Goal: Check status

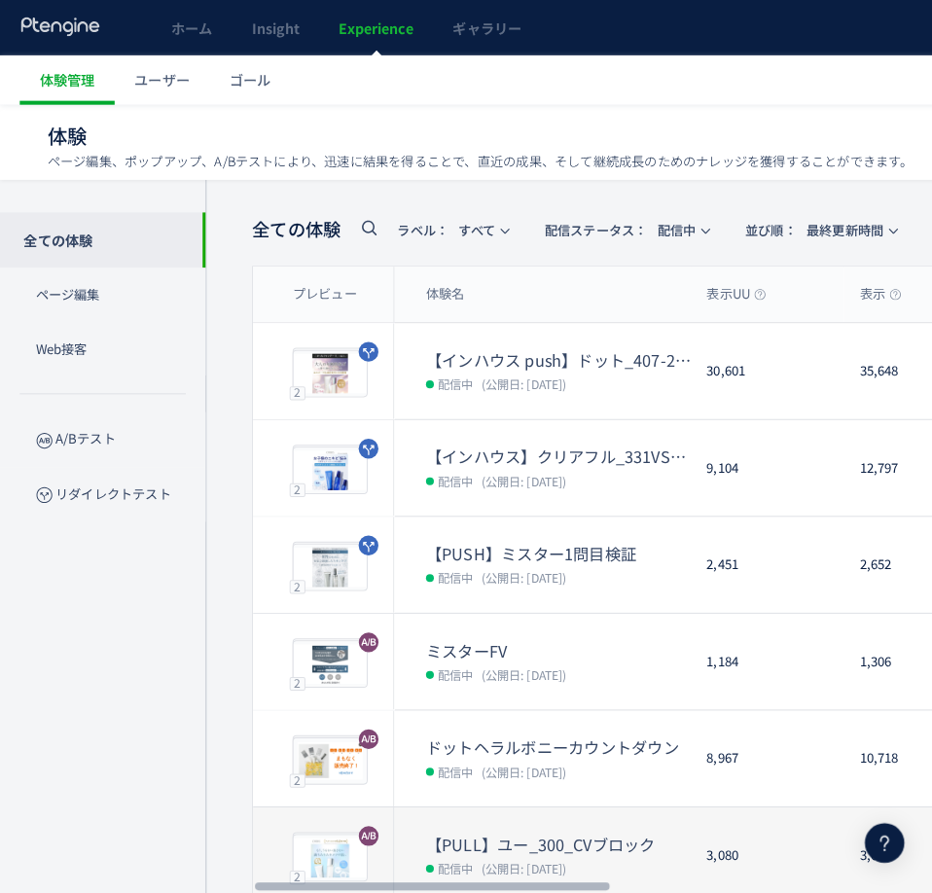
scroll to position [25, 0]
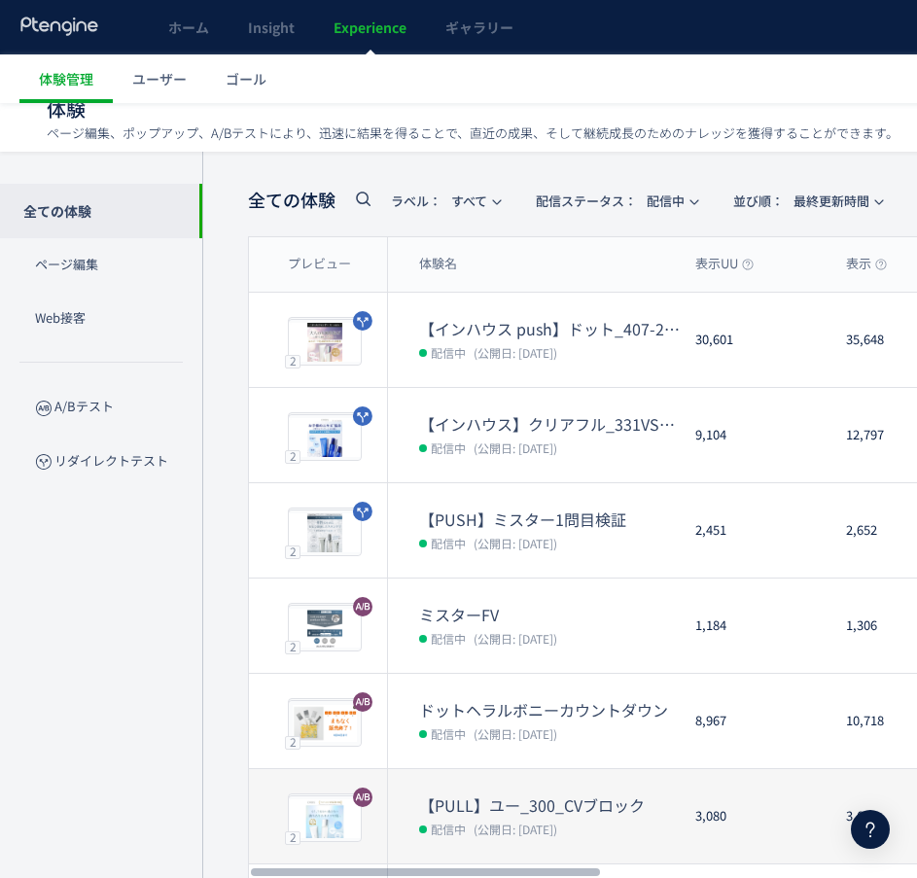
click at [475, 783] on div "【PULL】ユー_300_CVブロック 配信中 (公開日: 2025/09/19)" at bounding box center [534, 816] width 292 height 94
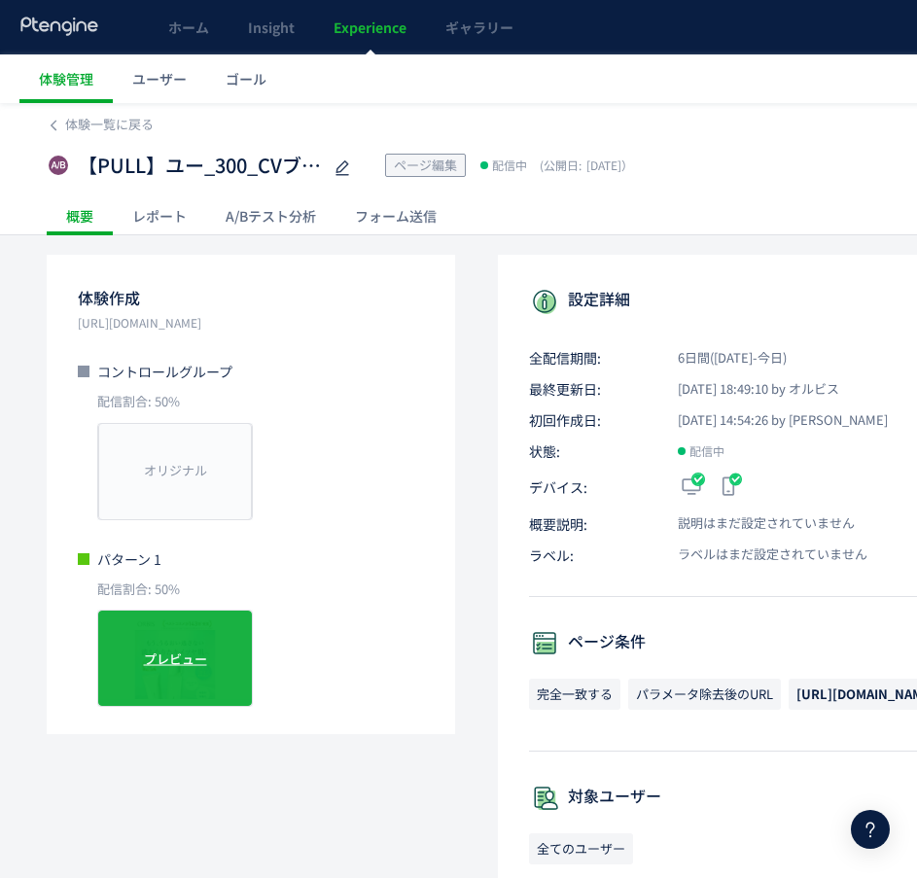
click at [197, 694] on div "プレビュー" at bounding box center [175, 658] width 156 height 97
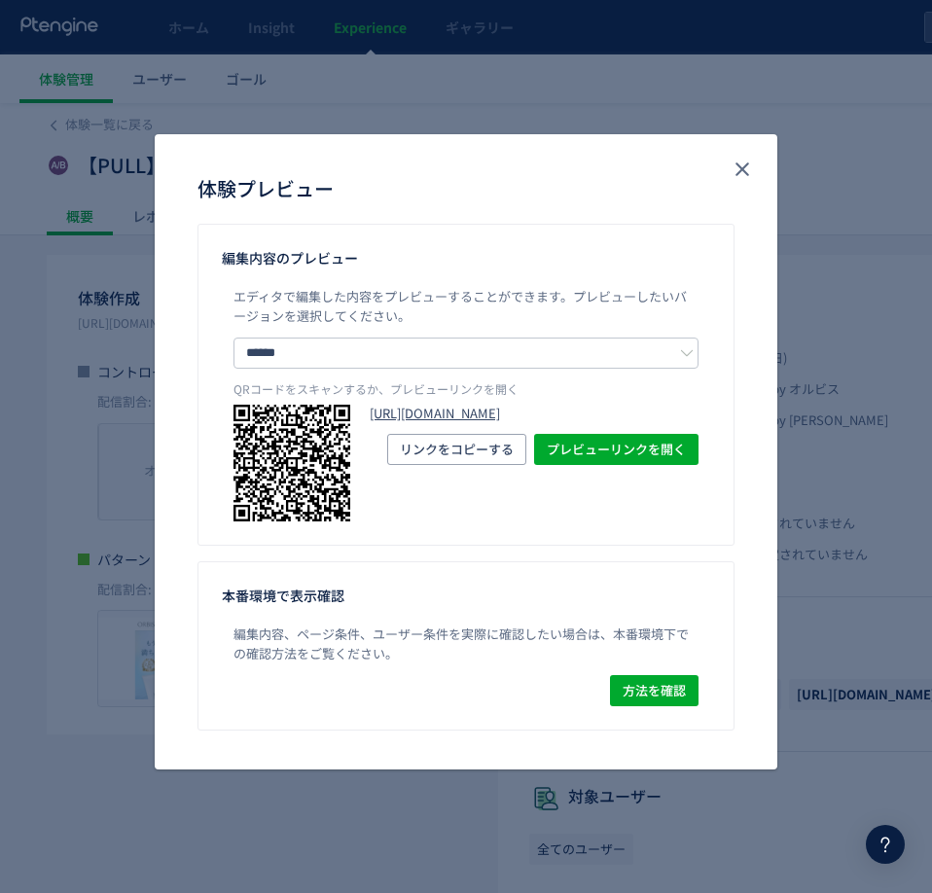
click at [391, 423] on link "https://pr.orbis.co.jp/cosmetics/u/300/?preview_ptx_token=v4-d2e7779b-2df1-48e1…" at bounding box center [533, 414] width 329 height 18
click at [743, 168] on use "close" at bounding box center [742, 169] width 14 height 14
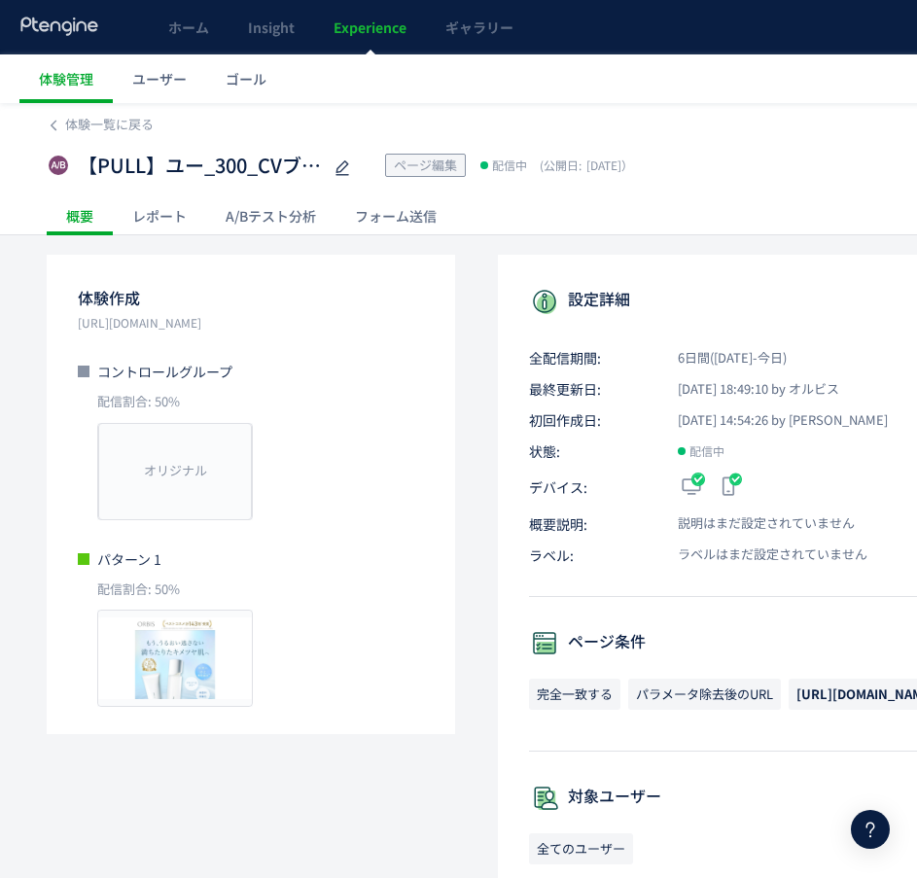
click at [335, 25] on span "Experience" at bounding box center [370, 27] width 73 height 19
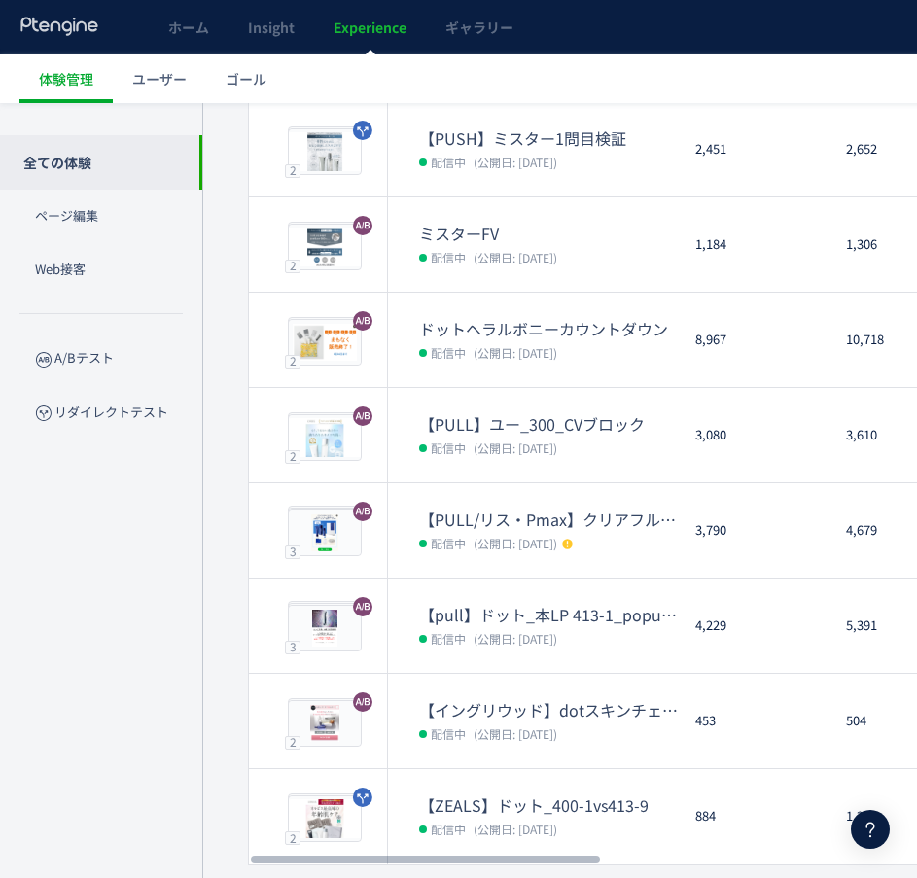
scroll to position [465, 0]
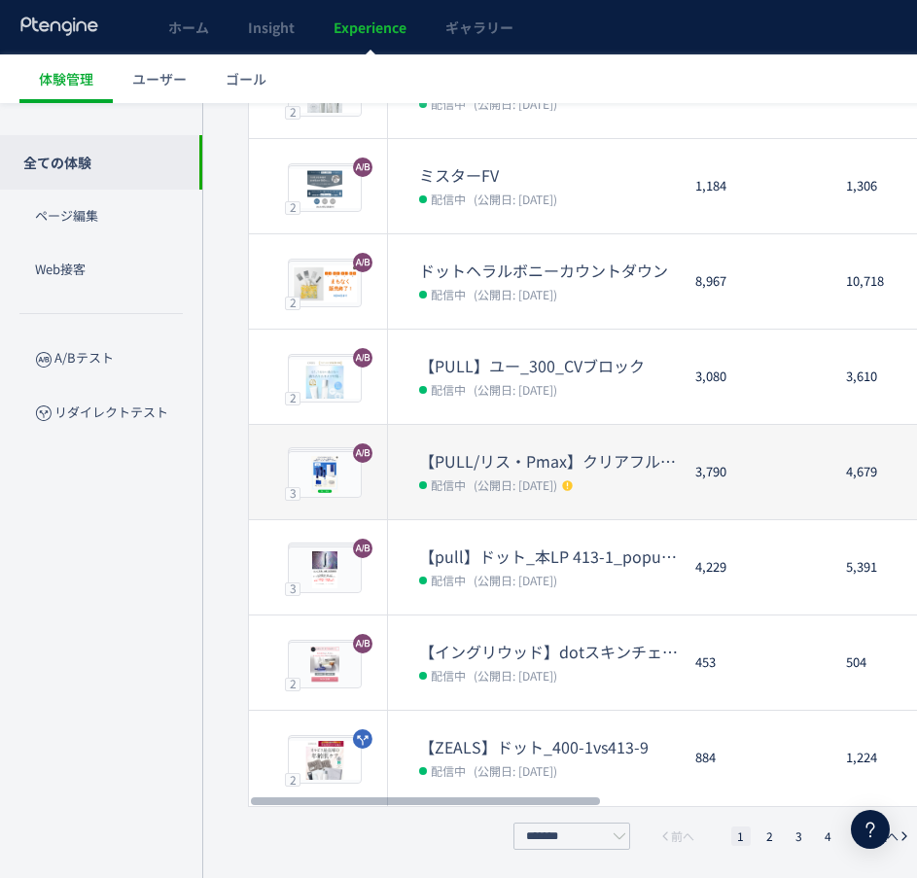
click at [547, 501] on dl "【PULL/リス・Pmax】クリアフル205_ポップアップ 配信中 (公開日: 2025/08/21)" at bounding box center [549, 484] width 261 height 69
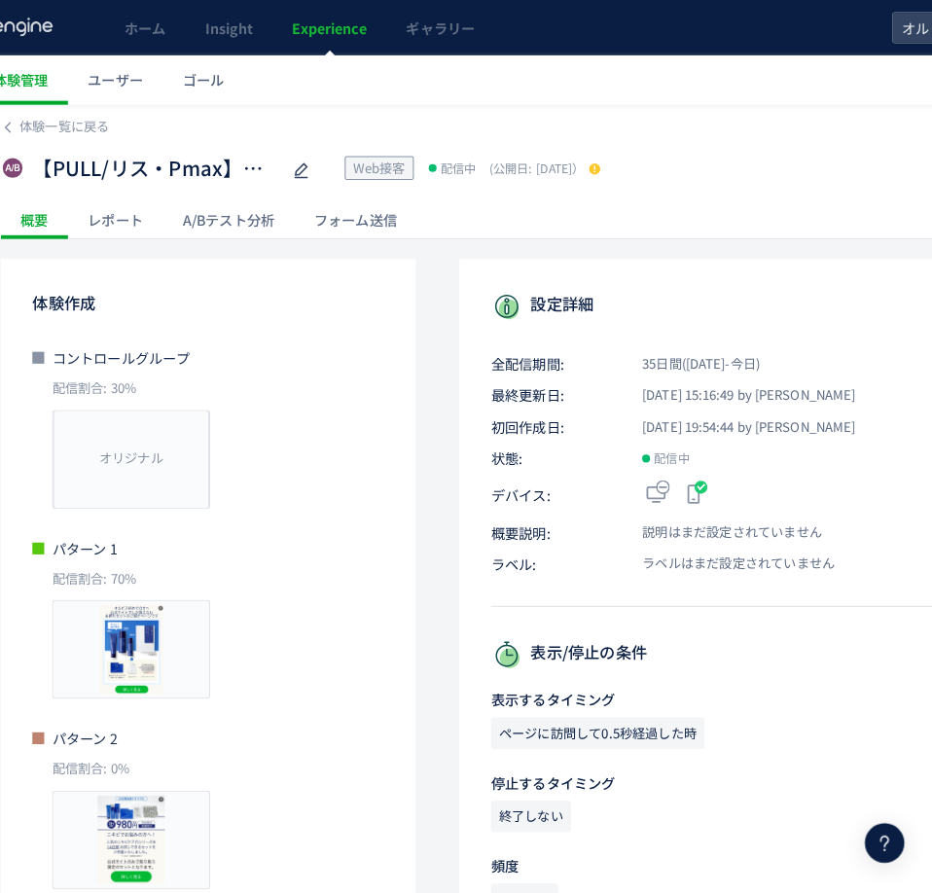
scroll to position [0, 64]
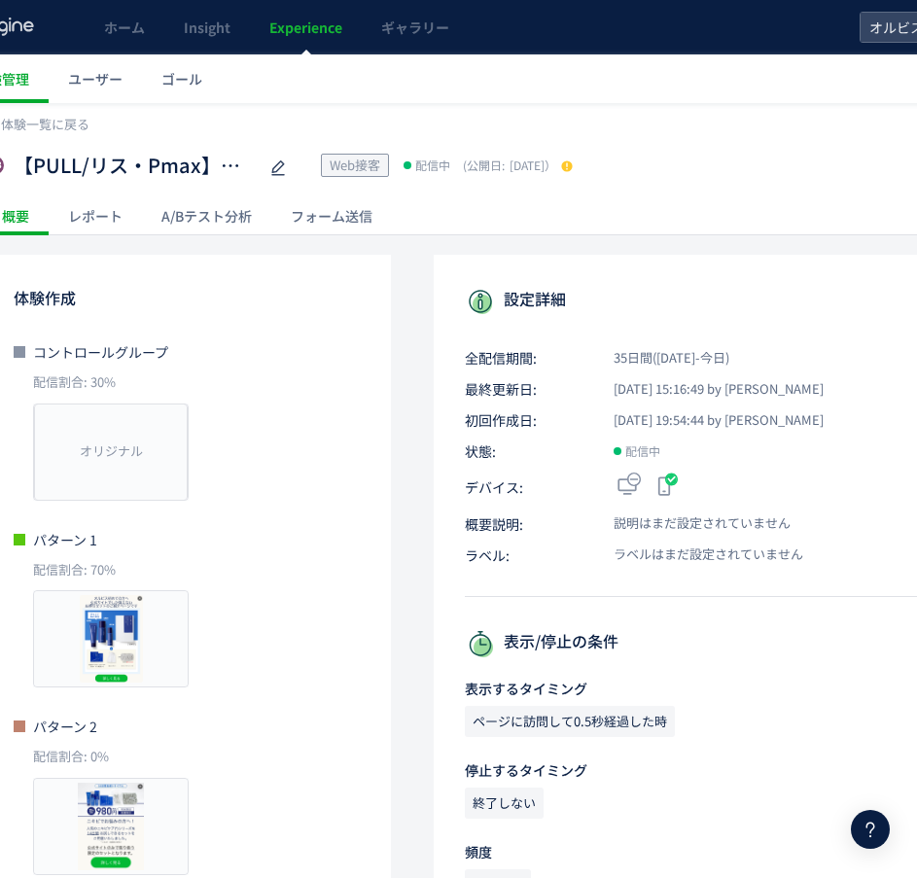
click at [315, 35] on span "Experience" at bounding box center [305, 27] width 73 height 19
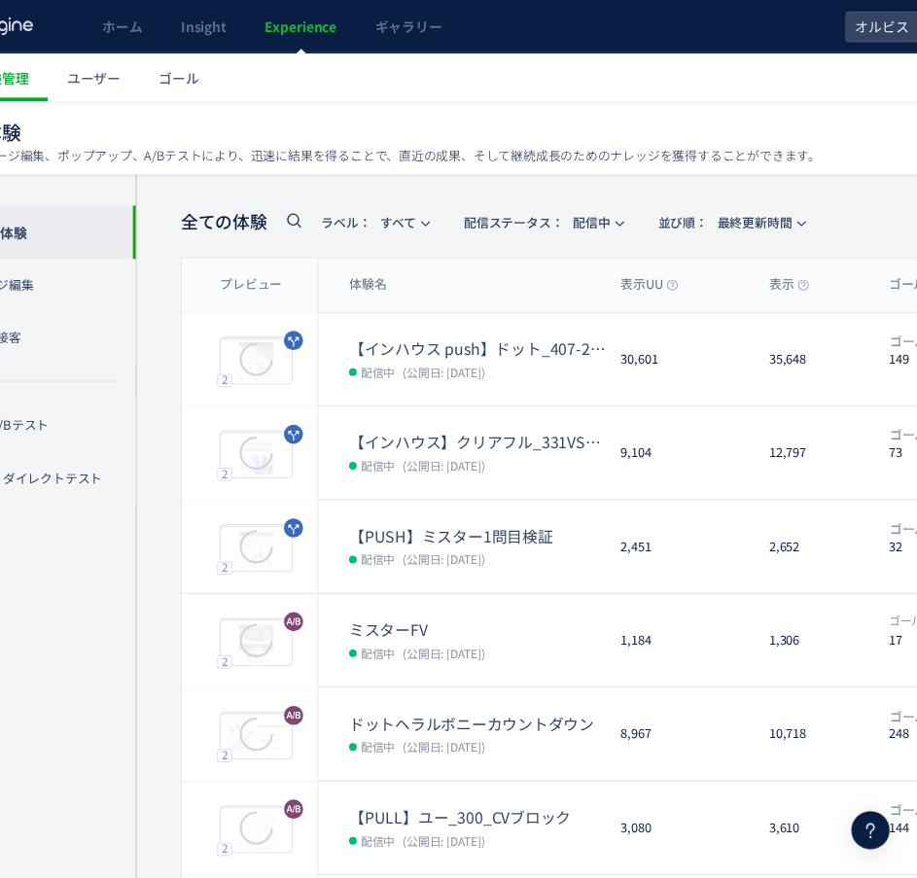
scroll to position [465, 64]
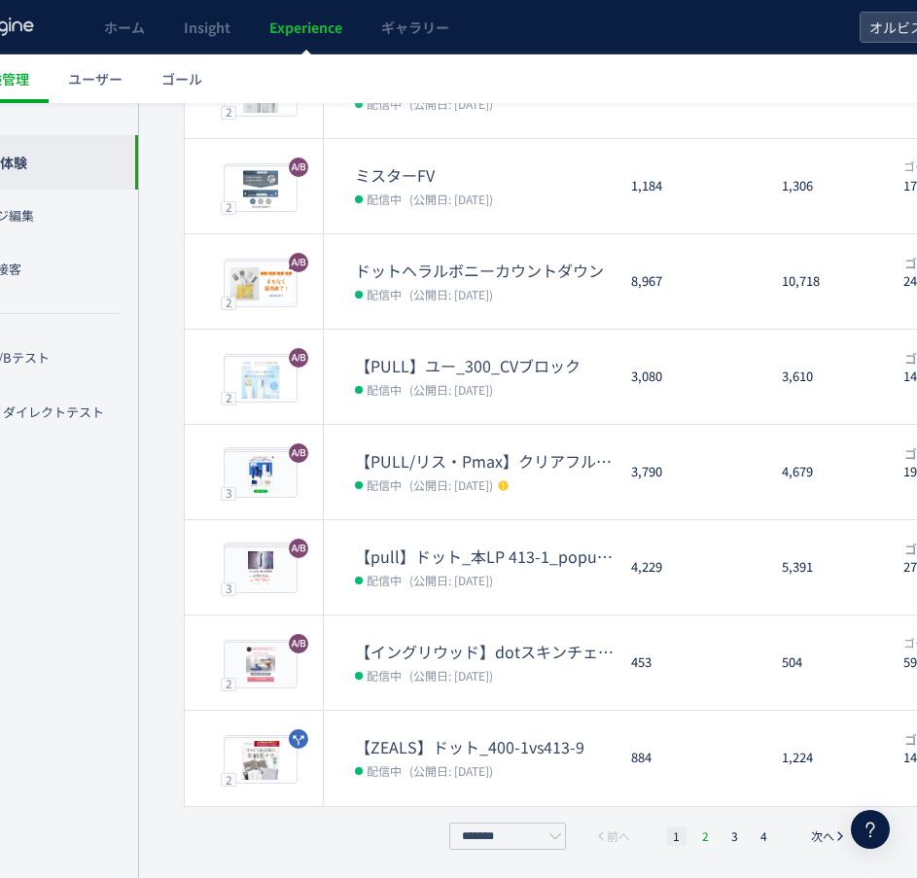
click at [707, 838] on li "2" at bounding box center [705, 836] width 19 height 19
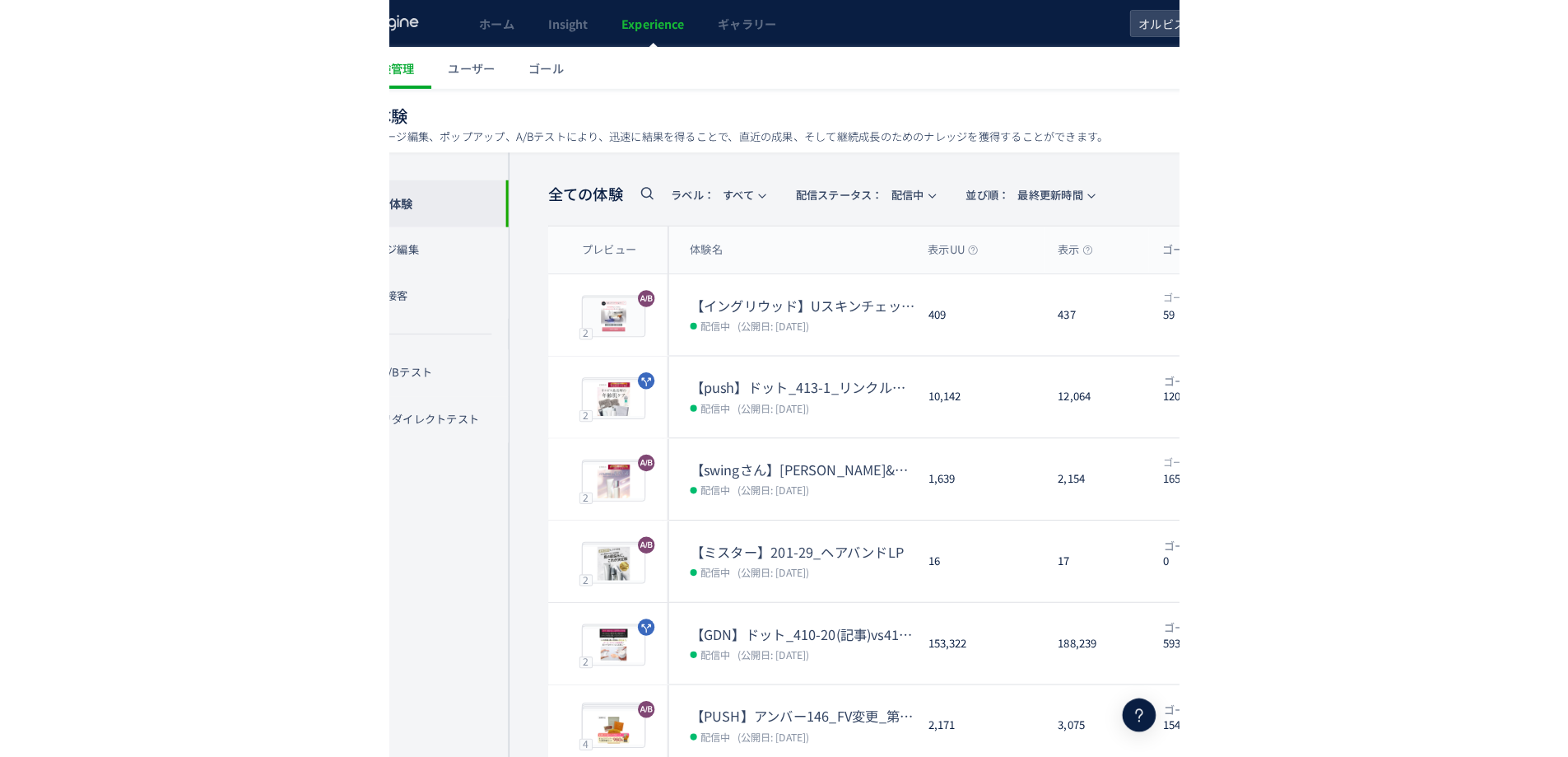
scroll to position [0, 0]
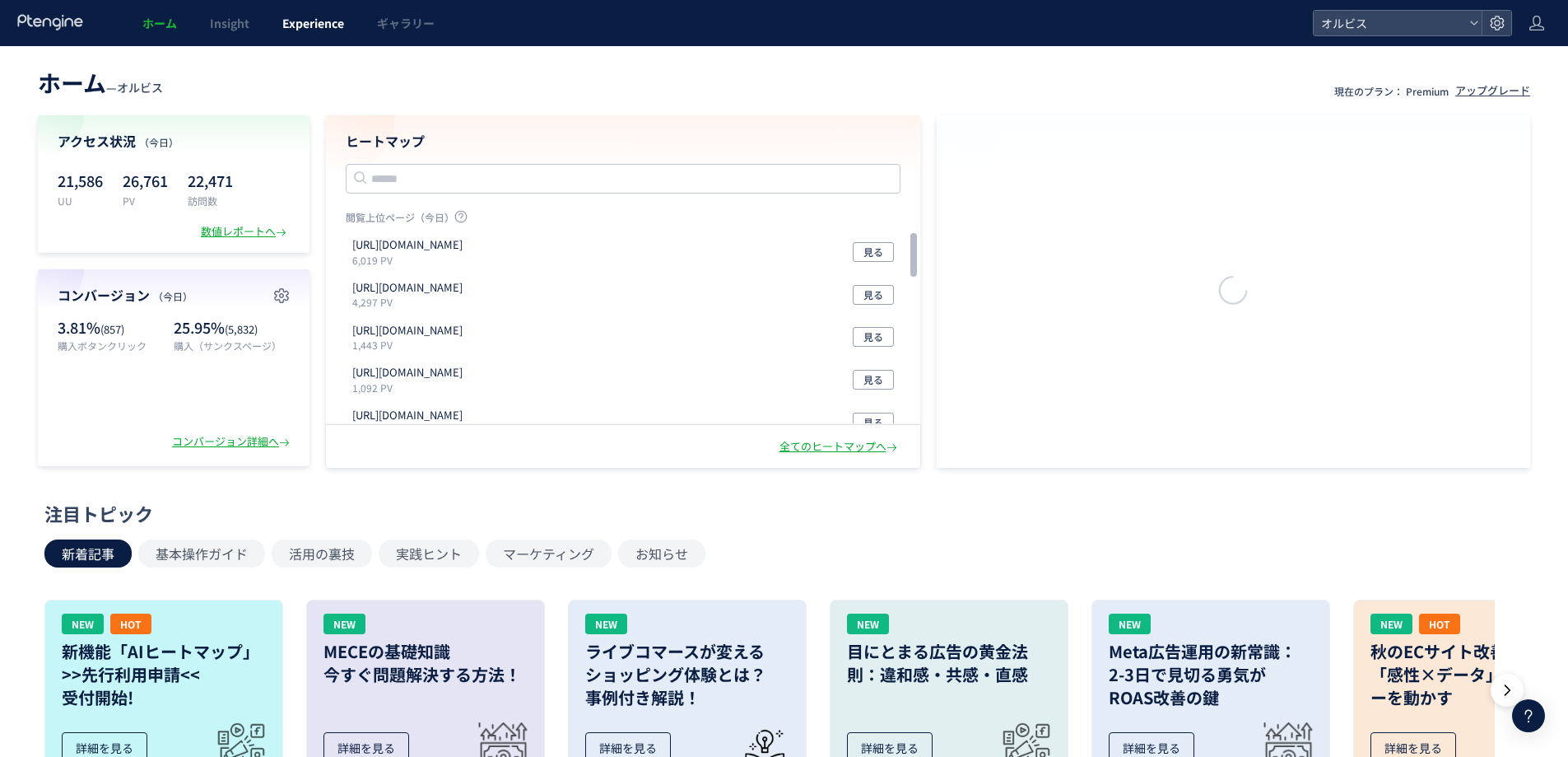
click at [318, 36] on link "Experience" at bounding box center [313, 23] width 95 height 46
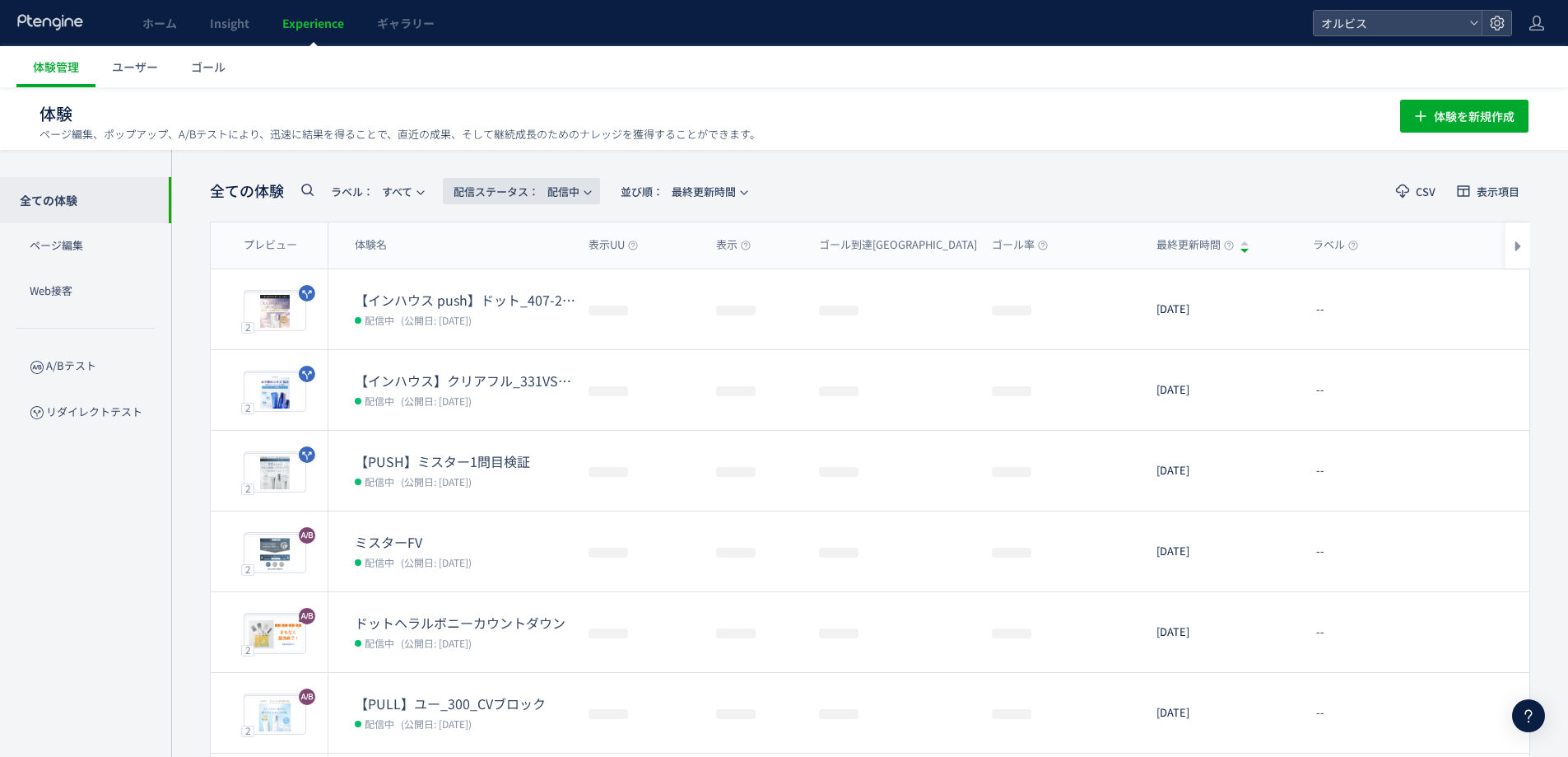
click at [524, 191] on span "配信ステータス​：" at bounding box center [496, 191] width 86 height 15
drag, startPoint x: 542, startPoint y: 240, endPoint x: 350, endPoint y: 191, distance: 198.2
click at [541, 240] on li "すべて" at bounding box center [525, 237] width 68 height 30
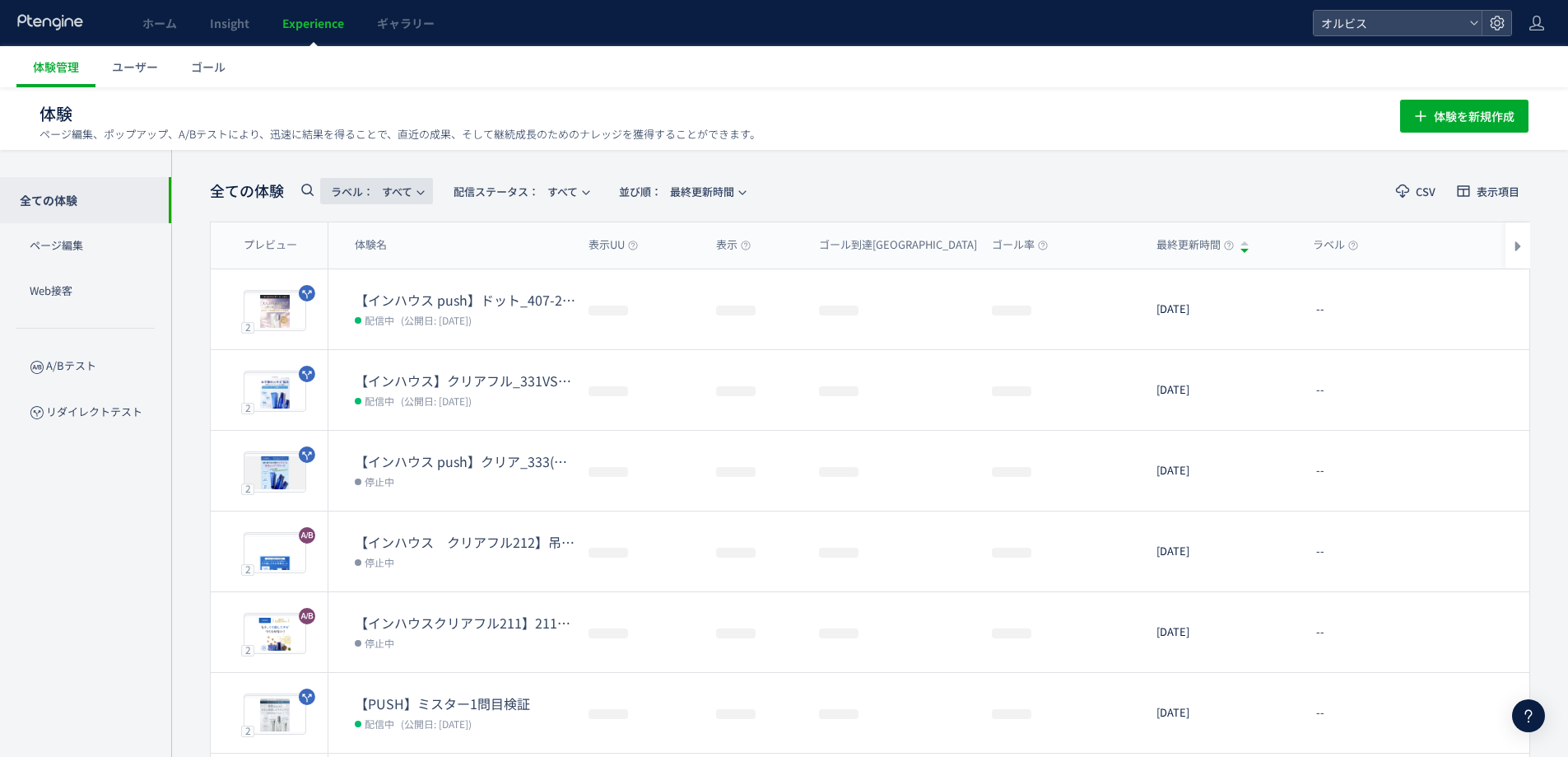
click at [317, 186] on div "全ての体験 ラベル： すべて 配信ステータス​： すべて 並び順： 最終更新時間" at bounding box center [483, 191] width 545 height 34
click at [318, 194] on input "text" at bounding box center [322, 195] width 49 height 26
click at [309, 192] on icon at bounding box center [306, 189] width 19 height 19
click at [402, 195] on input "text" at bounding box center [395, 195] width 197 height 26
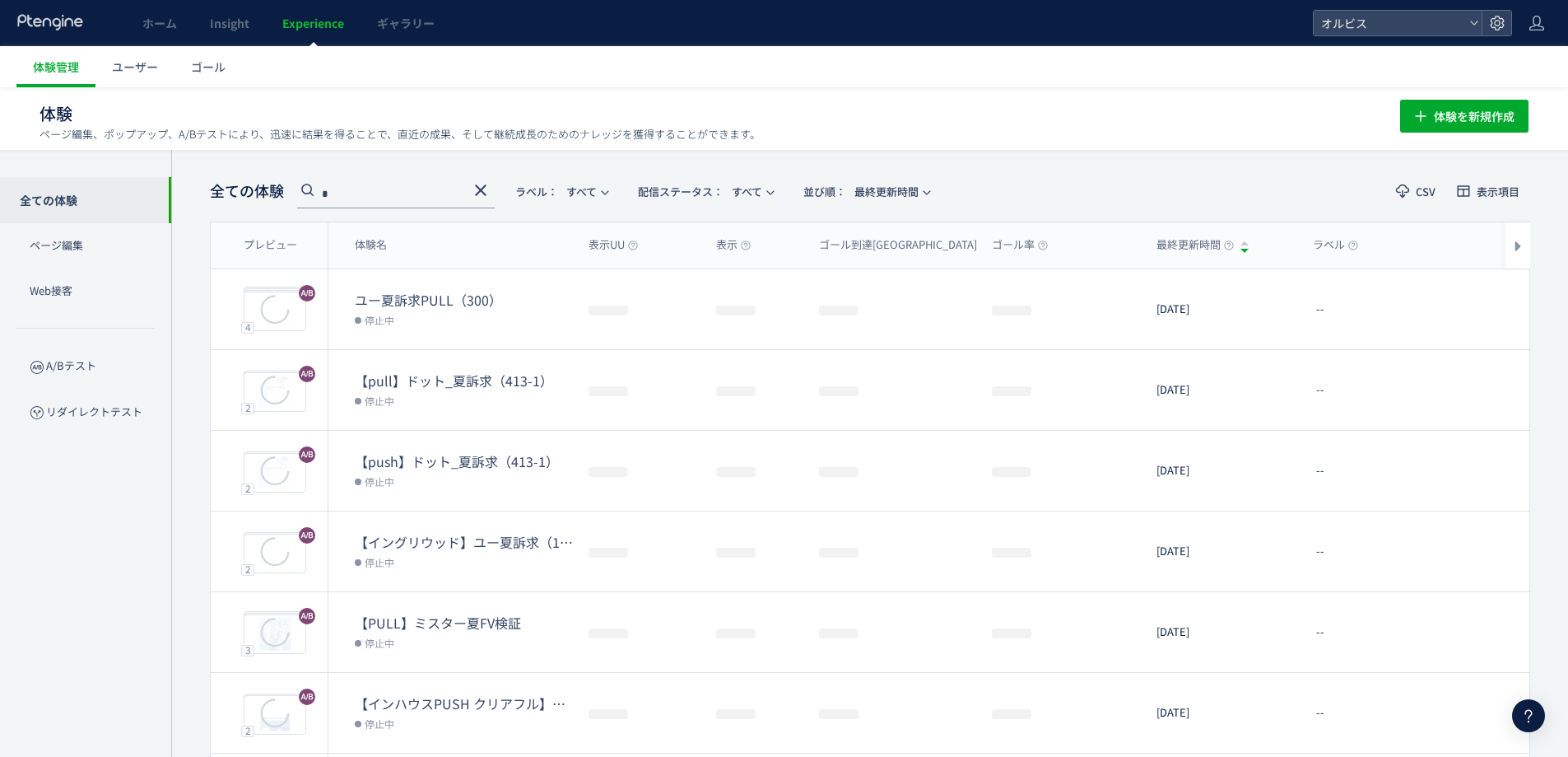
type input "*"
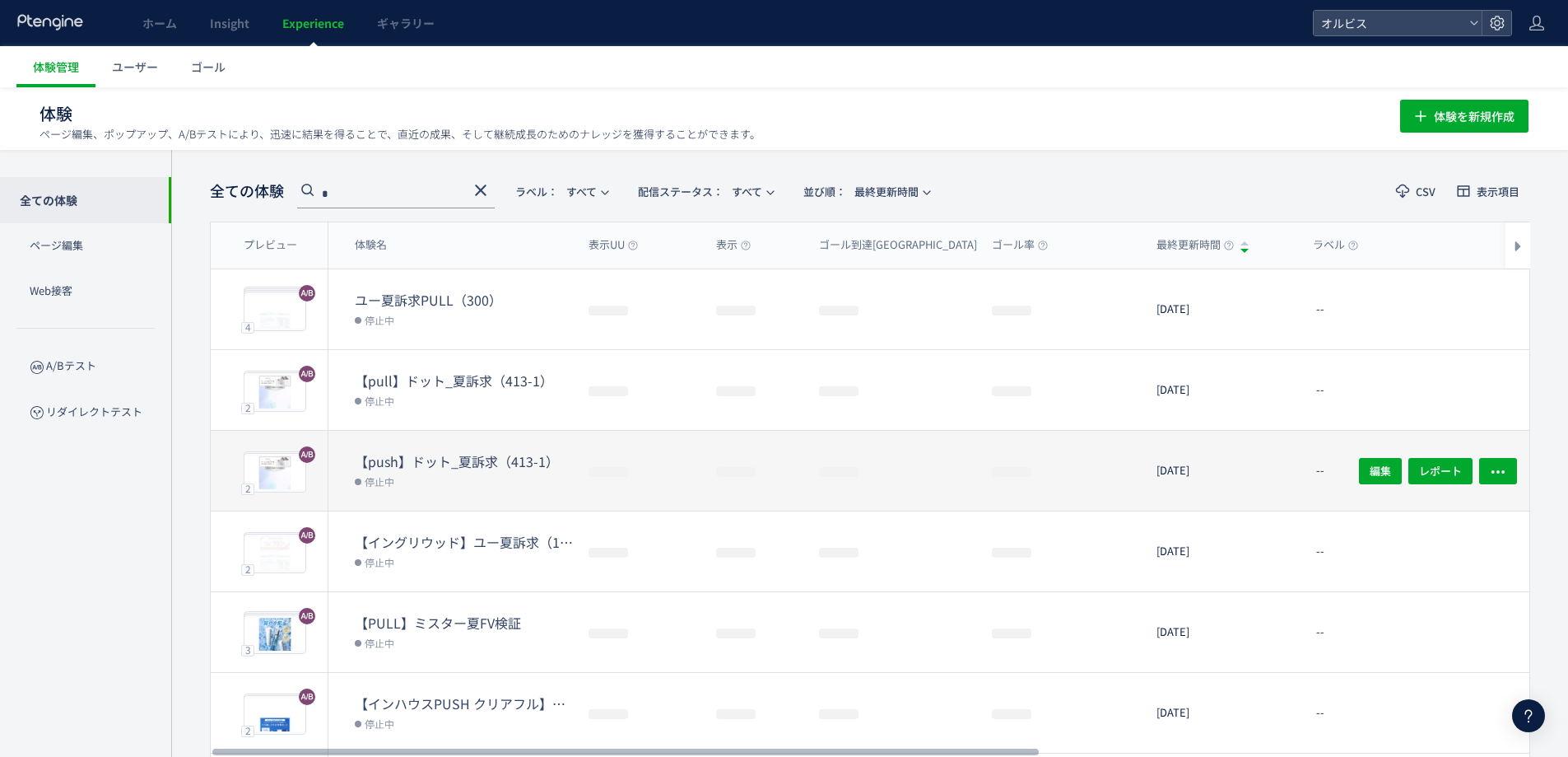
click at [481, 487] on dd "停止中" at bounding box center [465, 480] width 221 height 21
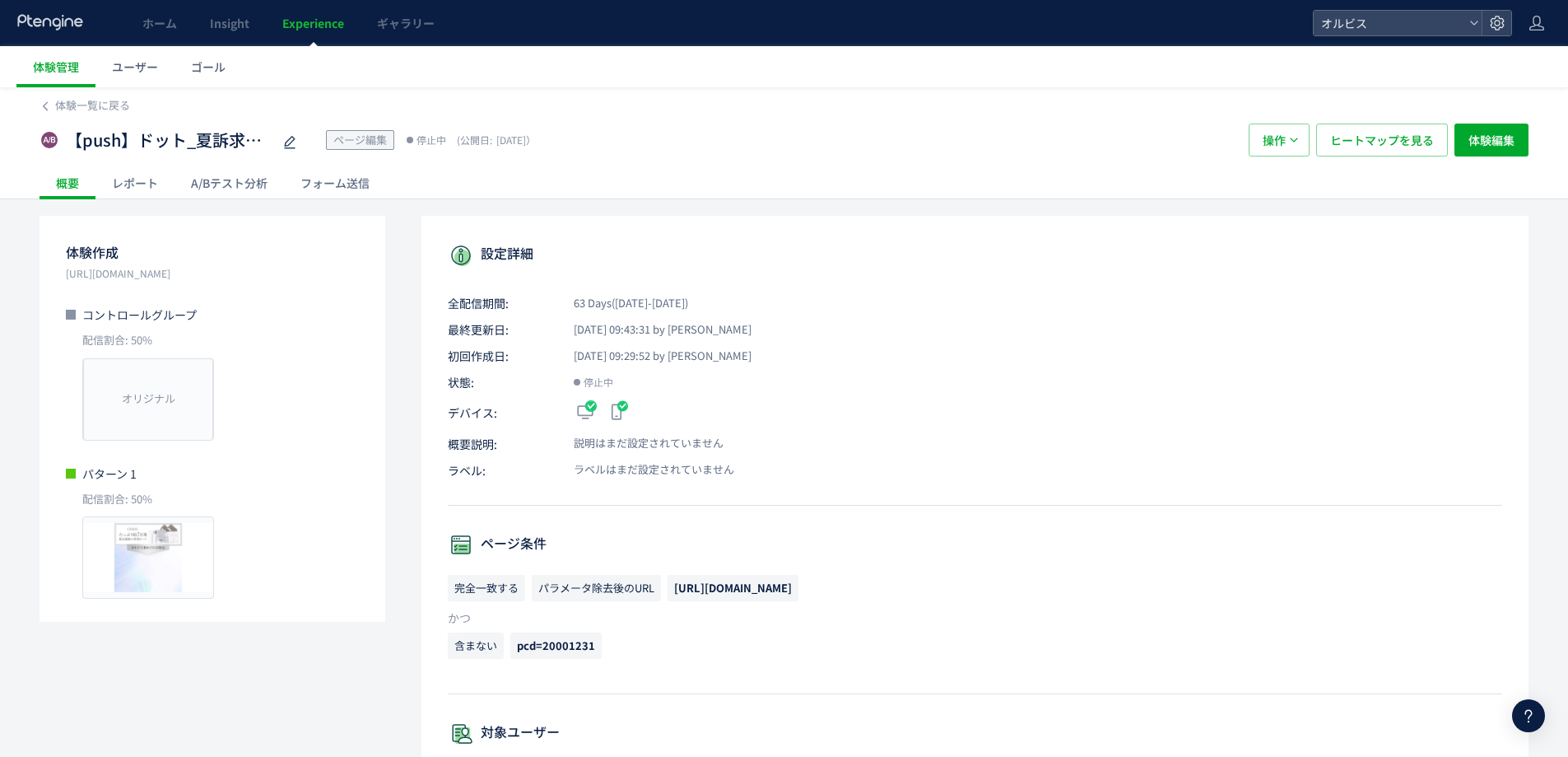
click at [209, 191] on div "A/Bテスト分析" at bounding box center [229, 182] width 109 height 33
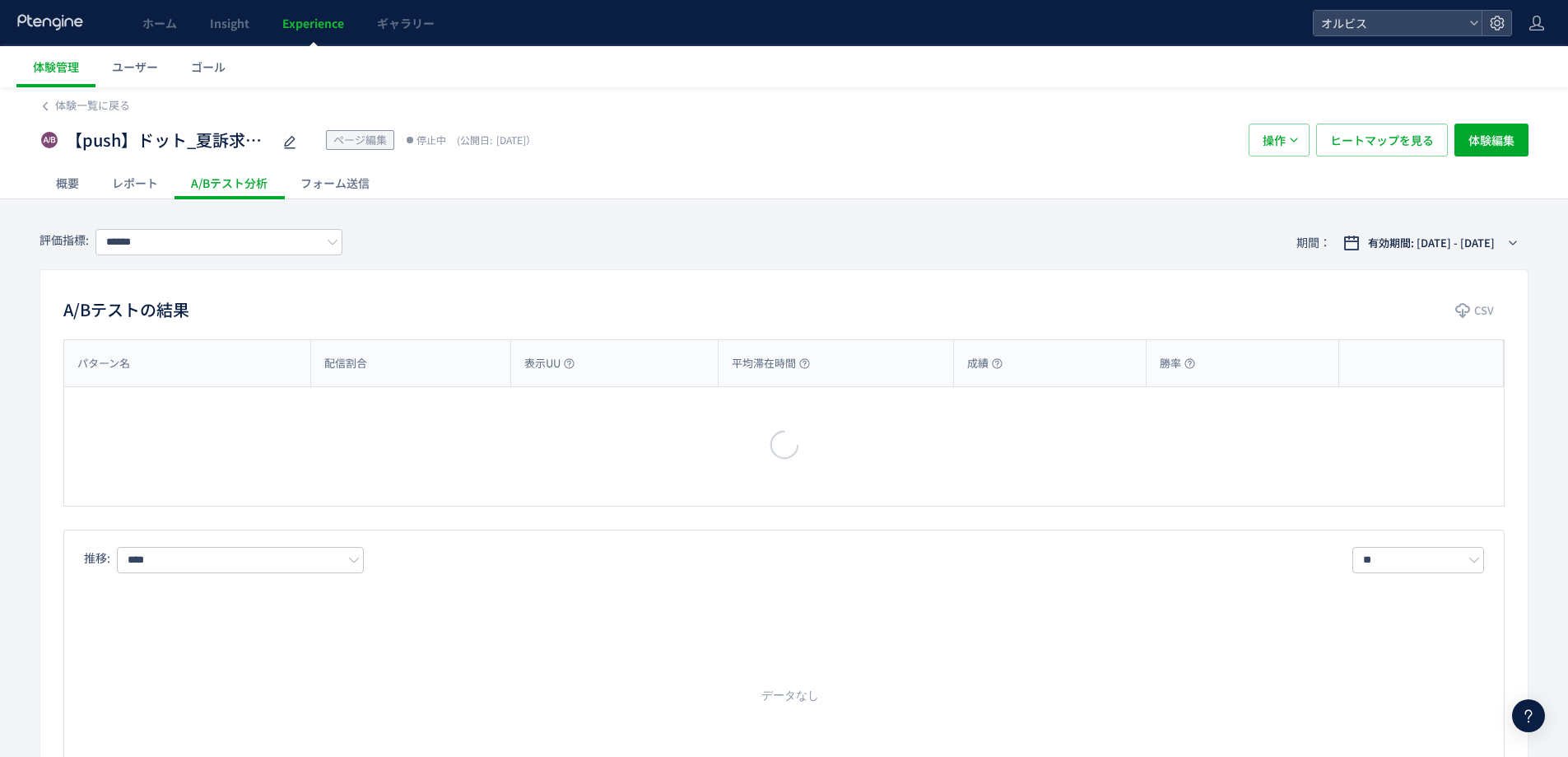
type input "**"
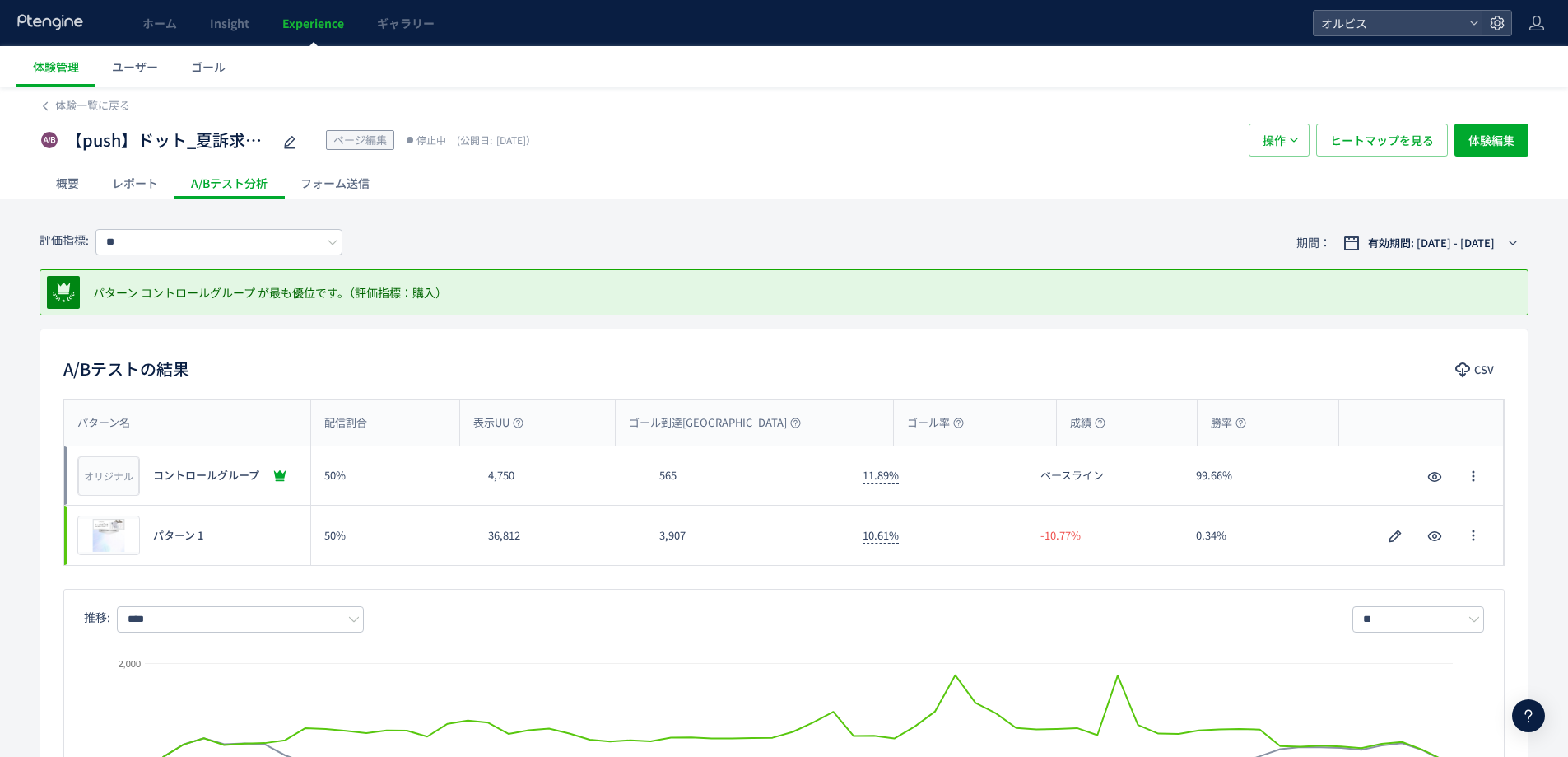
click at [54, 189] on div "概要" at bounding box center [68, 182] width 56 height 33
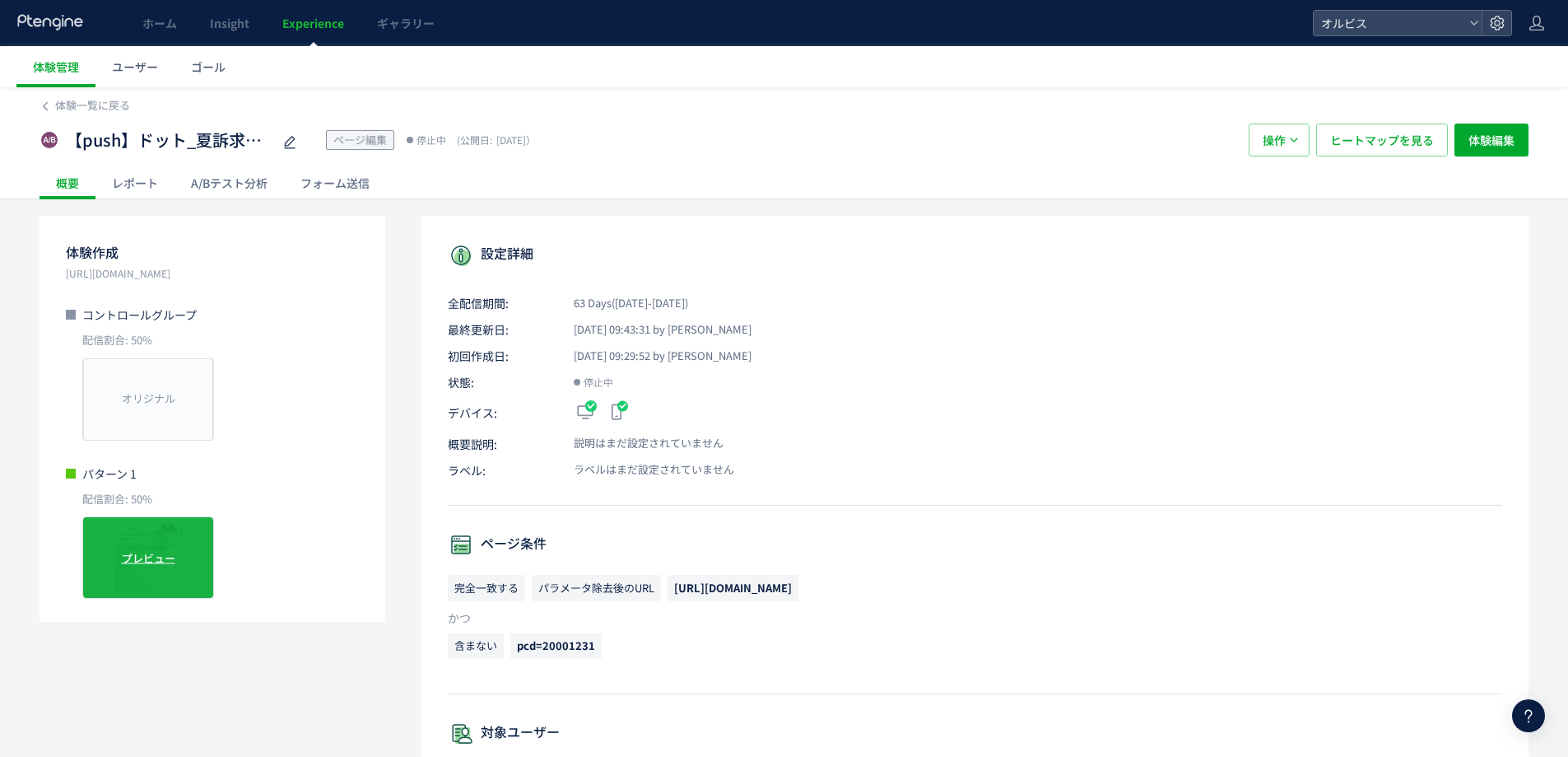
click at [147, 524] on div "プレビュー" at bounding box center [148, 557] width 132 height 82
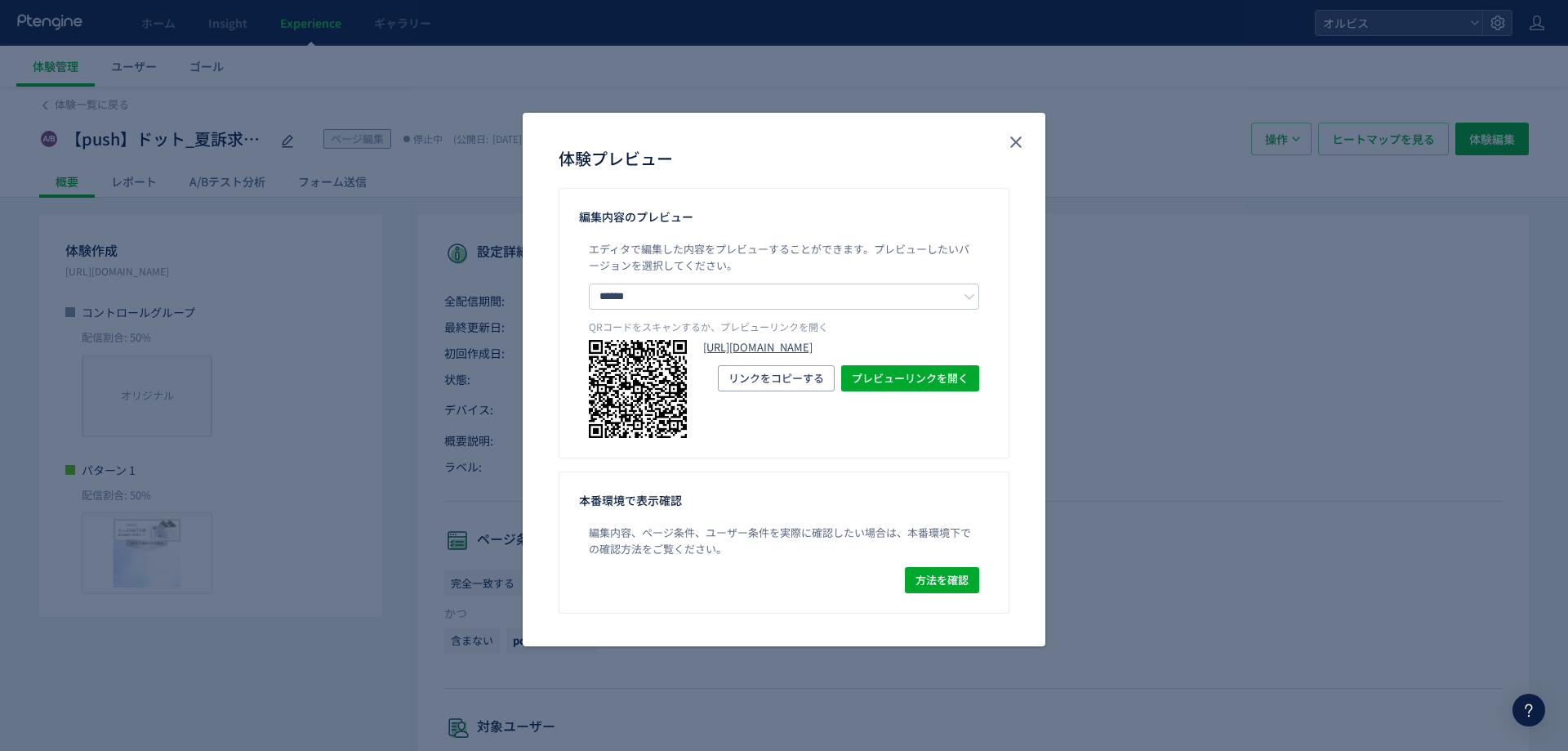
click at [799, 355] on link "[URL][DOMAIN_NAME]" at bounding box center [841, 348] width 276 height 15
click at [1015, 136] on icon "close" at bounding box center [1015, 142] width 19 height 19
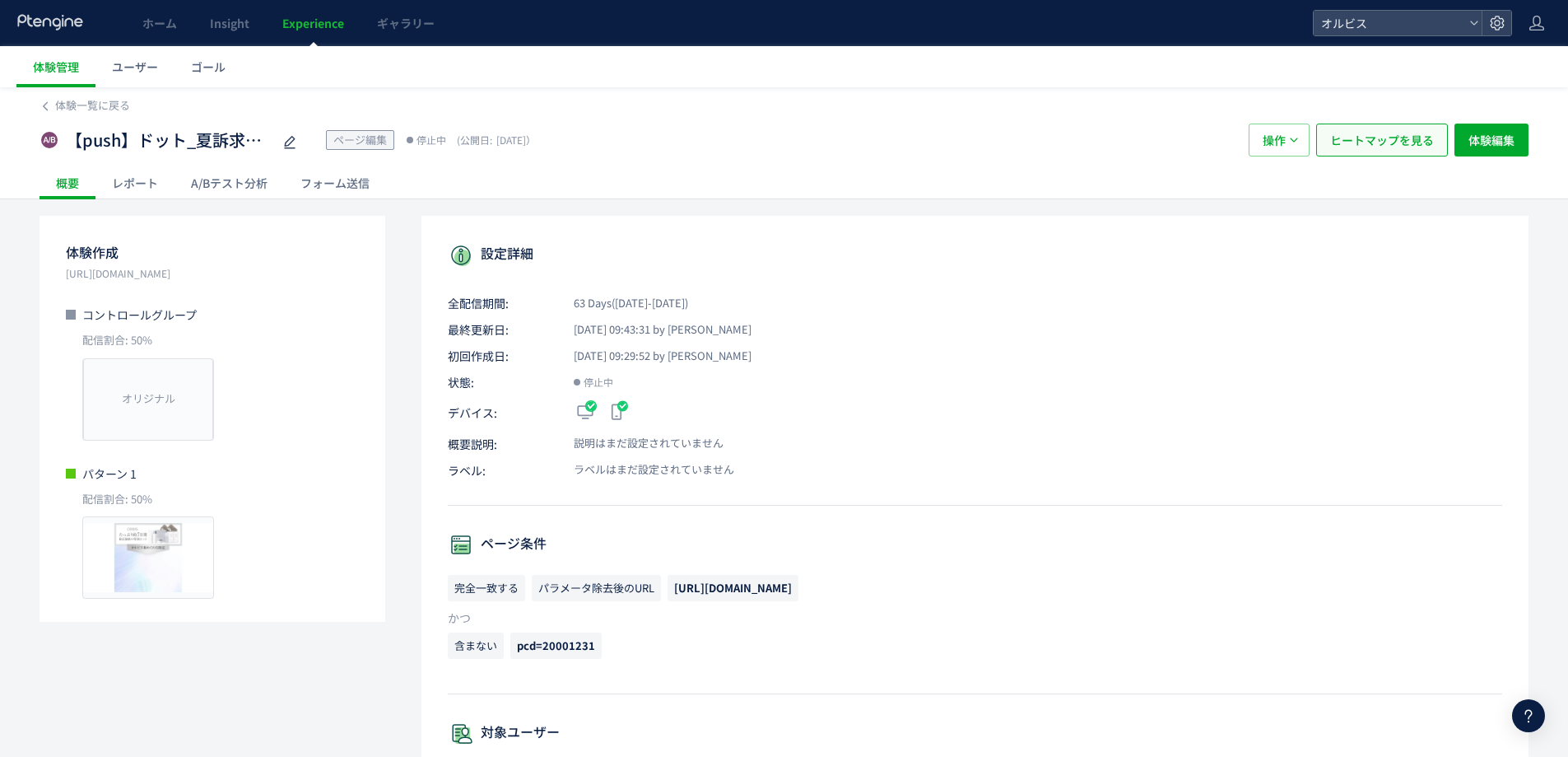
click at [1382, 134] on span "ヒートマップを見る" at bounding box center [1382, 140] width 104 height 33
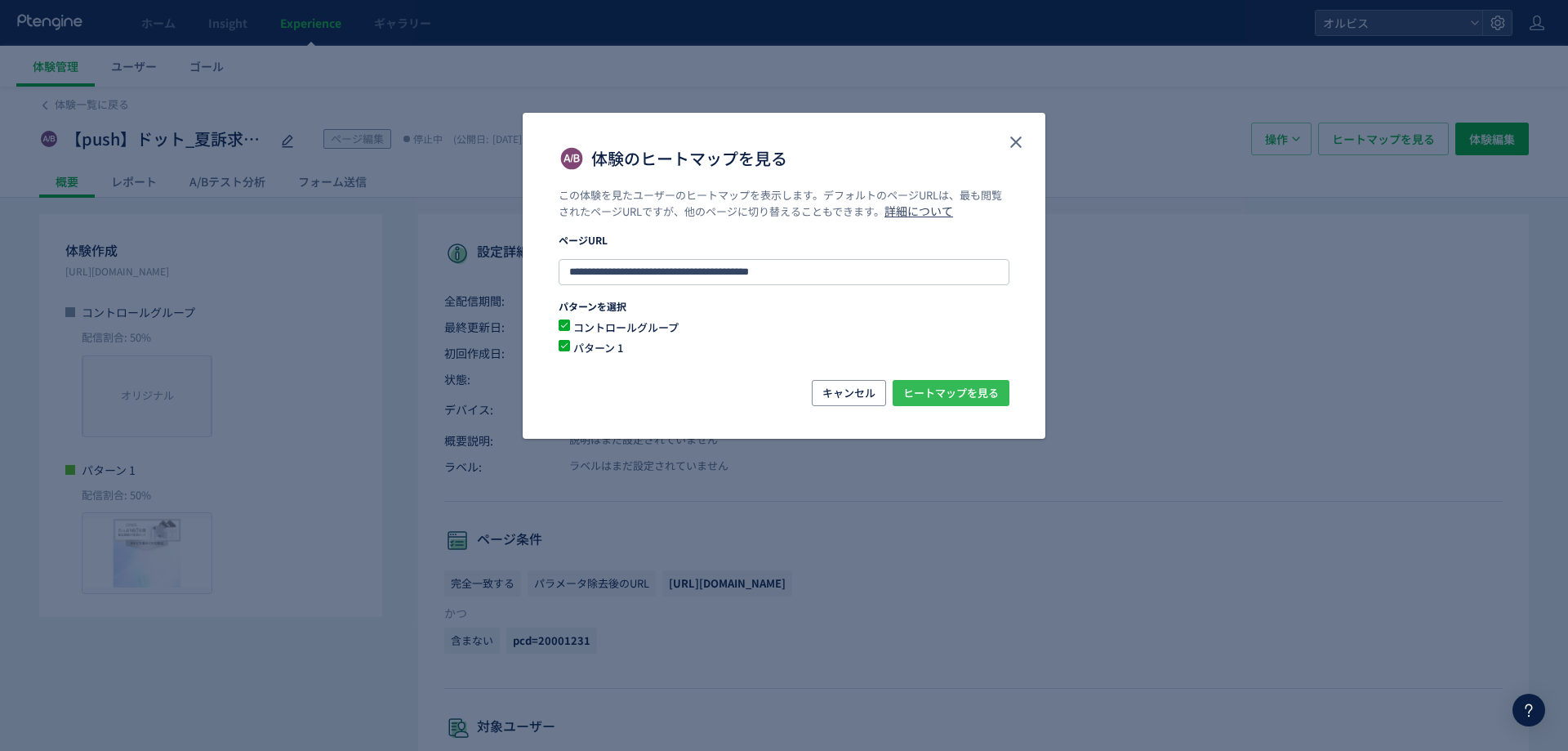
click at [947, 383] on span "ヒートマップを見る" at bounding box center [951, 392] width 96 height 26
click at [1025, 148] on button "close" at bounding box center [1015, 142] width 26 height 26
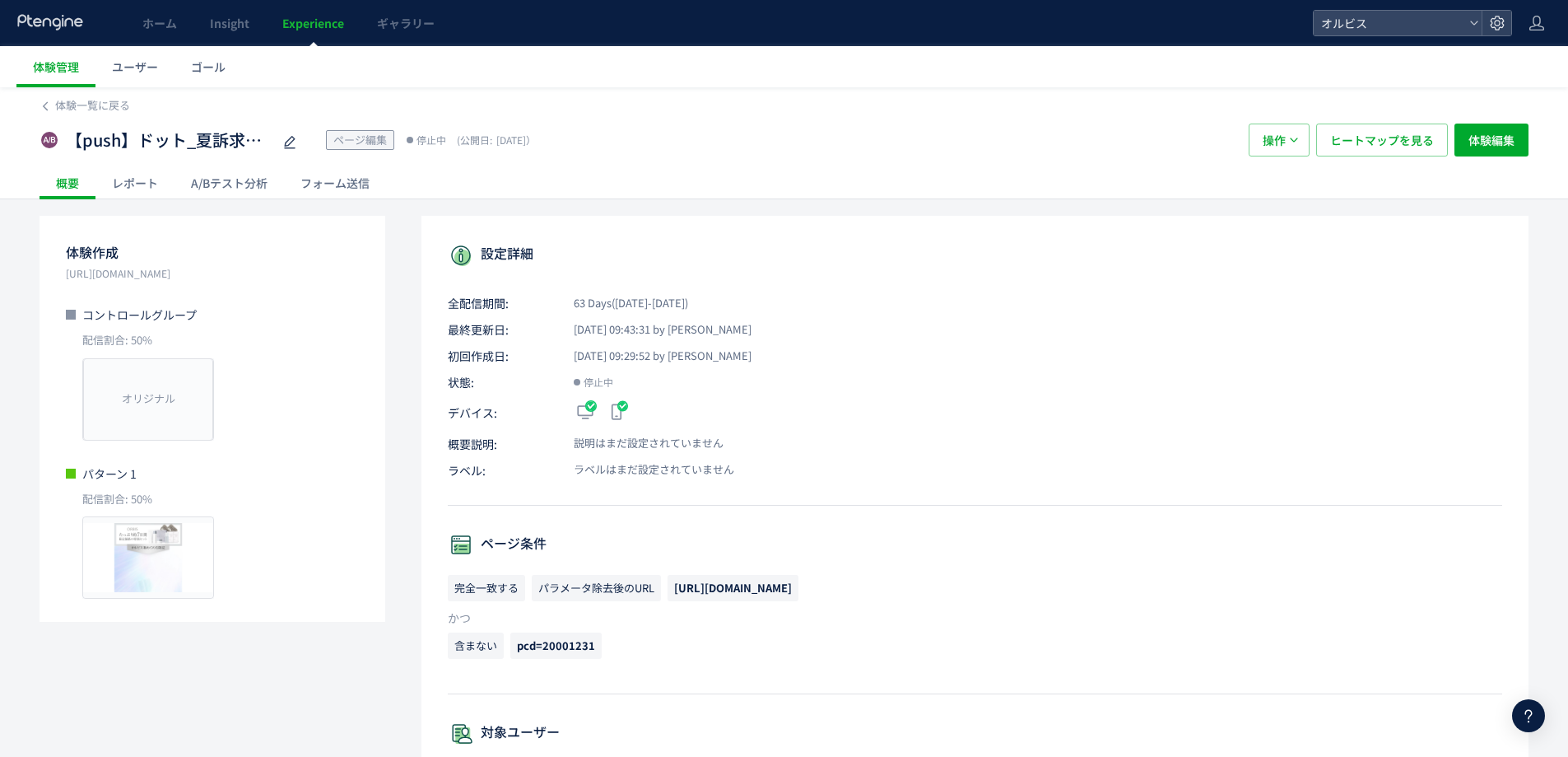
click at [236, 182] on div "A/Bテスト分析" at bounding box center [229, 182] width 109 height 33
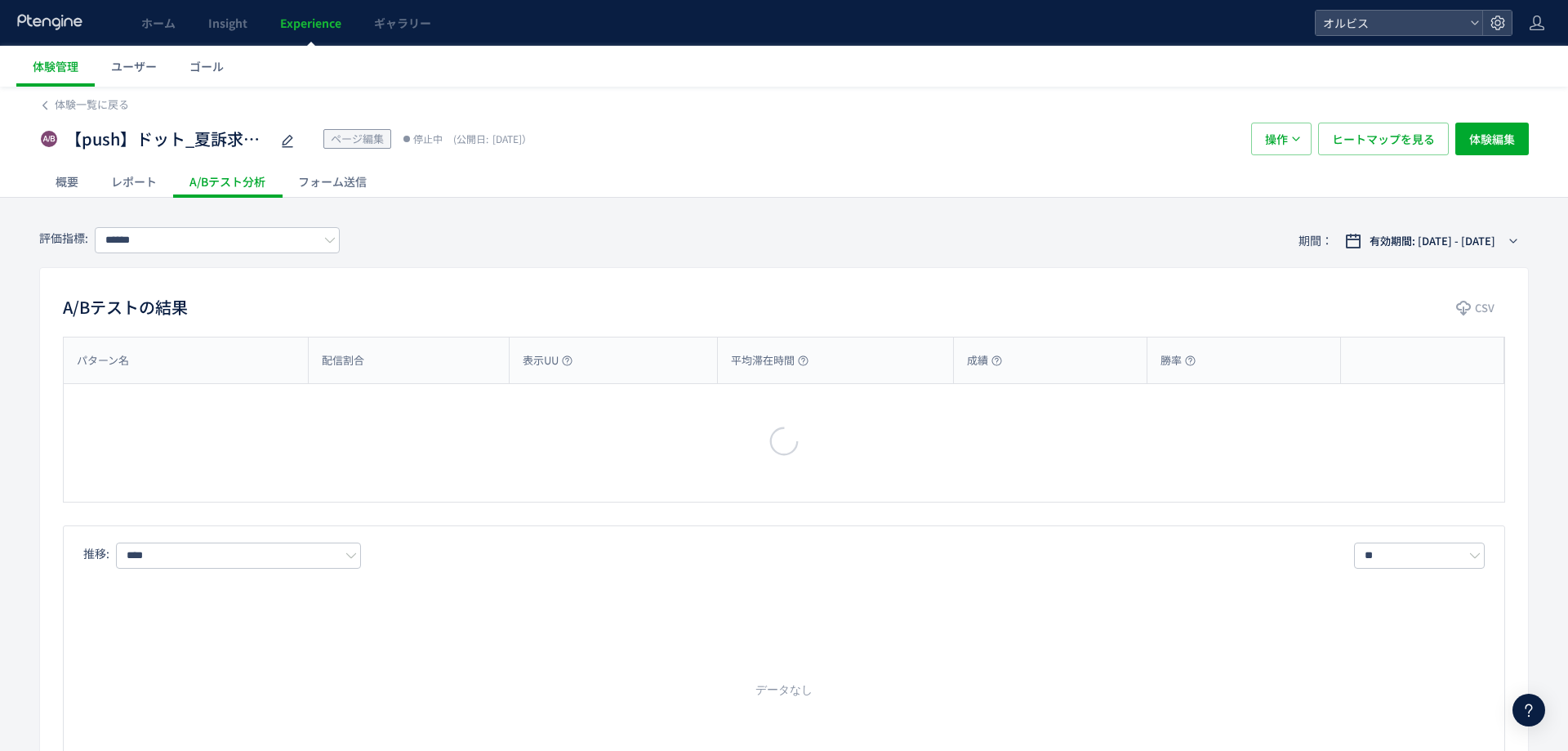
type input "**"
